Goal: Task Accomplishment & Management: Manage account settings

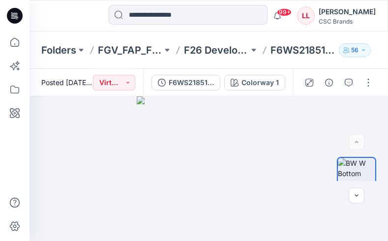
click at [14, 15] on icon at bounding box center [15, 16] width 16 height 16
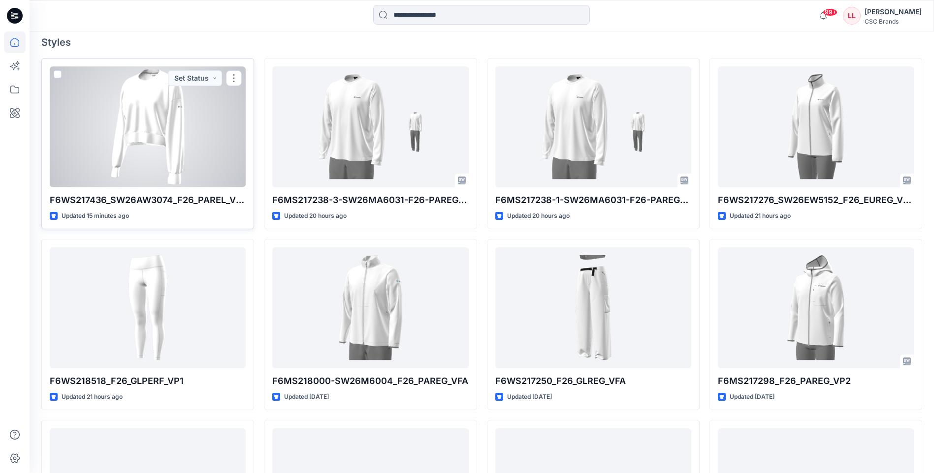
scroll to position [197, 0]
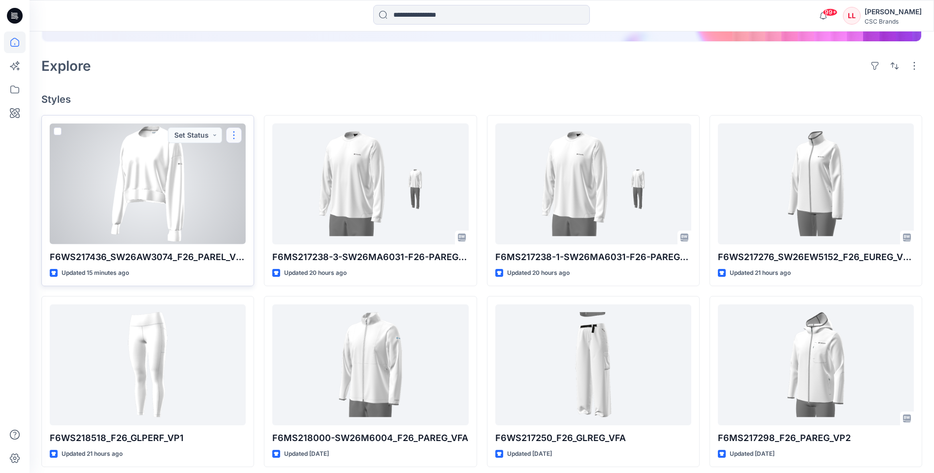
click at [232, 136] on button "button" at bounding box center [234, 135] width 16 height 16
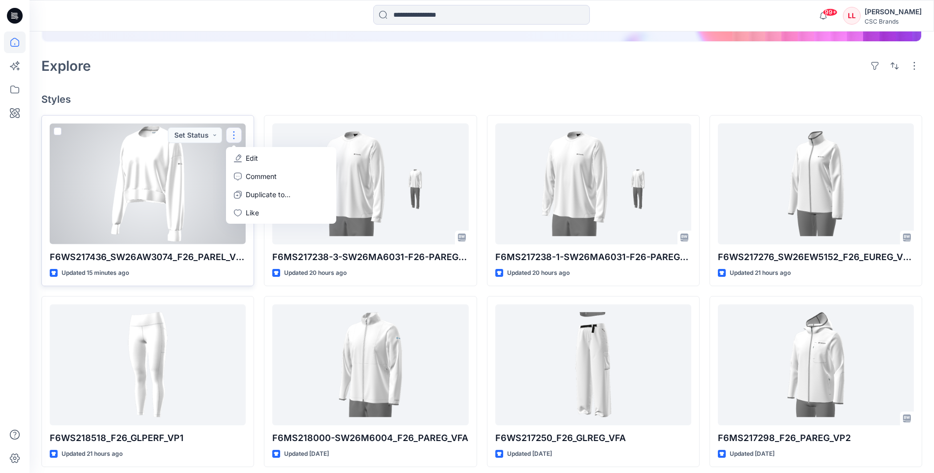
click at [254, 161] on p "Edit" at bounding box center [252, 158] width 12 height 10
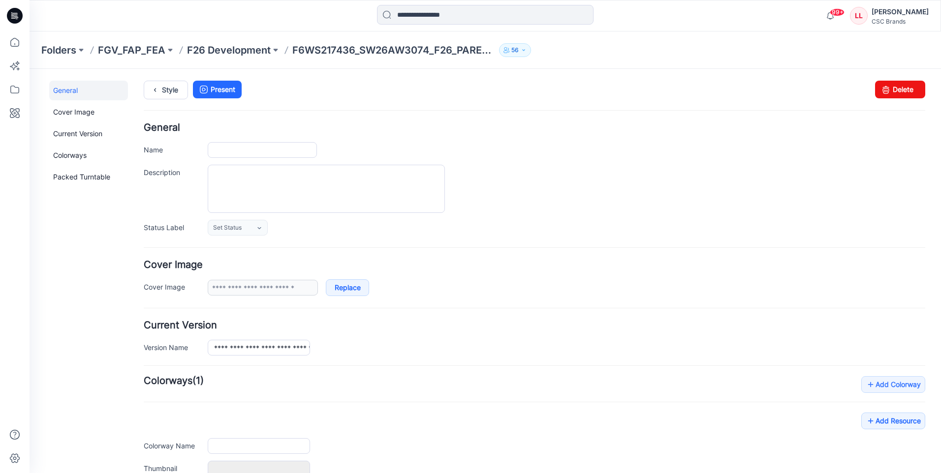
type input "**********"
click at [259, 230] on icon at bounding box center [259, 228] width 8 height 8
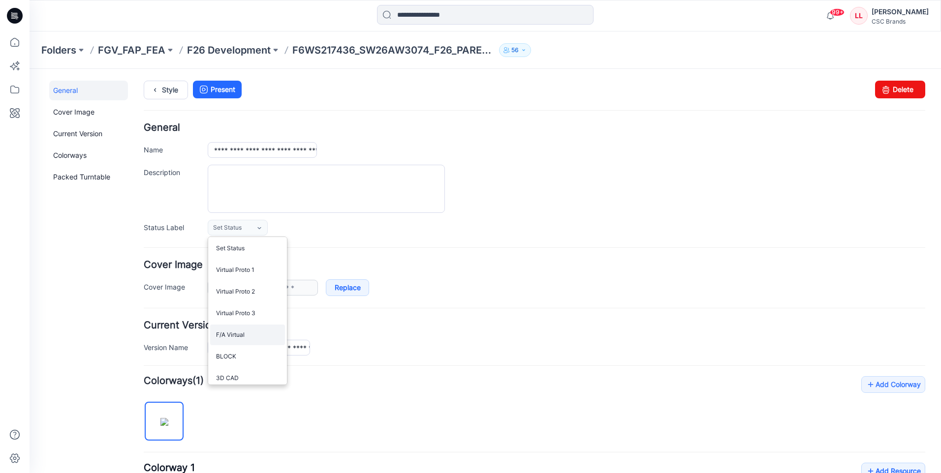
click at [235, 241] on link "F/A Virtual" at bounding box center [247, 335] width 75 height 21
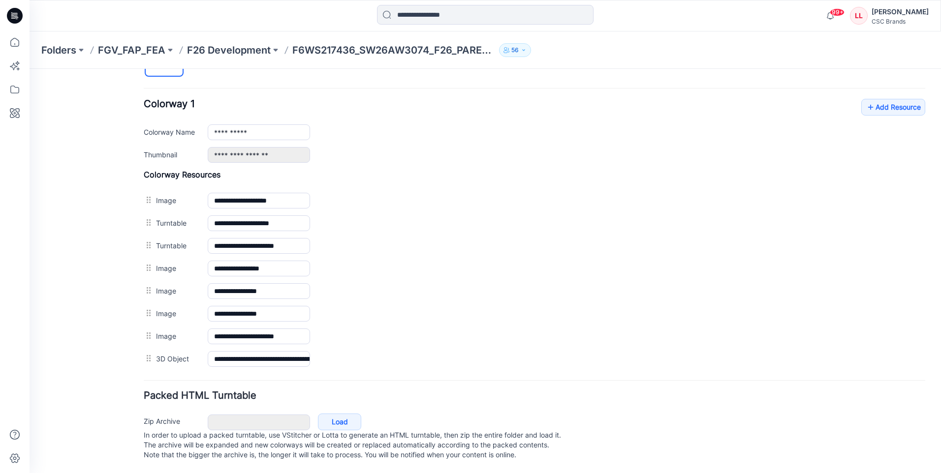
scroll to position [374, 0]
click at [388, 103] on link "Add Resource" at bounding box center [893, 107] width 64 height 17
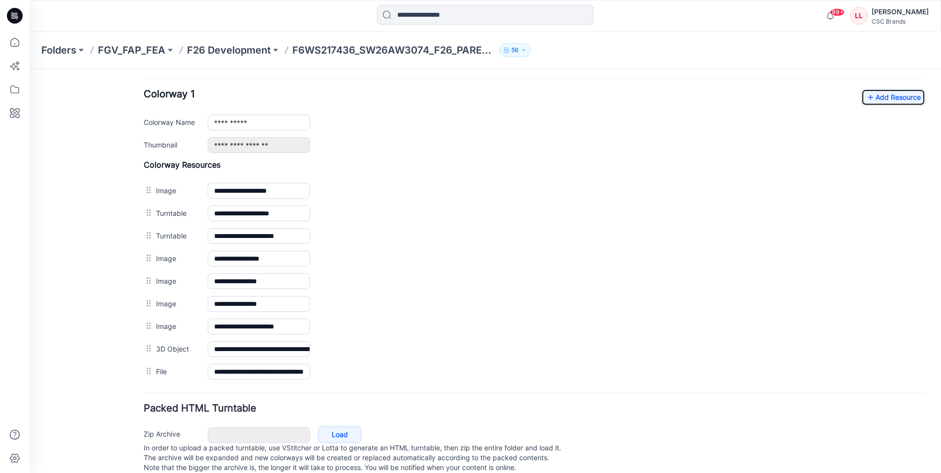
drag, startPoint x: 22, startPoint y: 13, endPoint x: 33, endPoint y: 30, distance: 20.6
click at [22, 13] on icon at bounding box center [15, 16] width 16 height 16
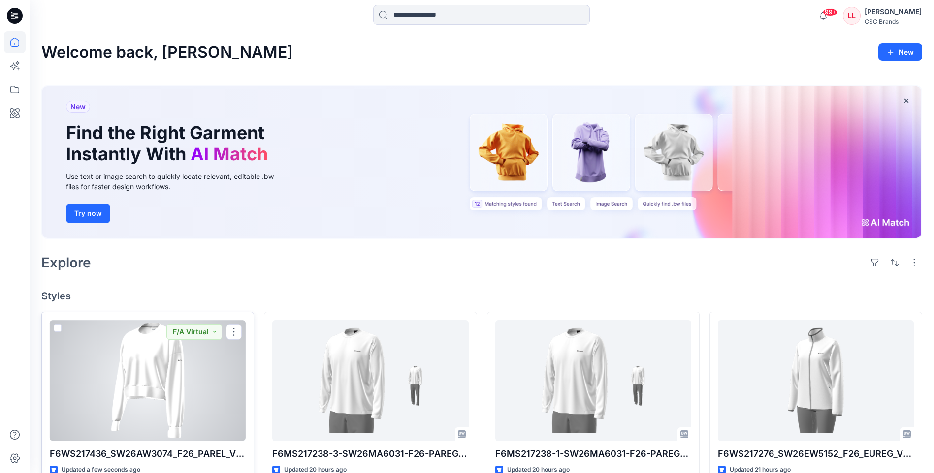
click at [212, 241] on div at bounding box center [148, 380] width 196 height 121
